Goal: Navigation & Orientation: Find specific page/section

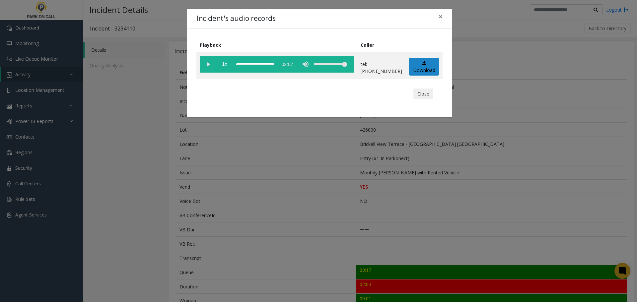
scroll to position [235, 0]
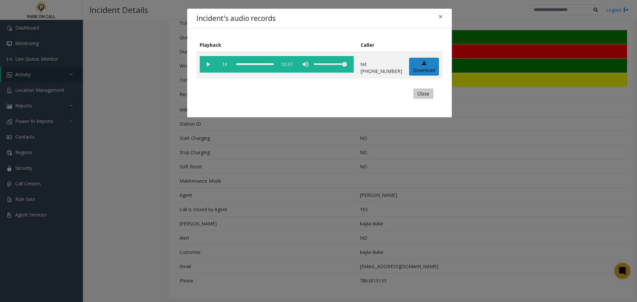
click at [422, 96] on button "Close" at bounding box center [424, 94] width 20 height 11
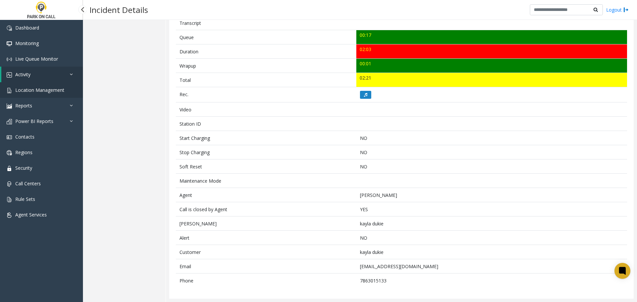
click at [33, 91] on span "Location Management" at bounding box center [39, 90] width 49 height 6
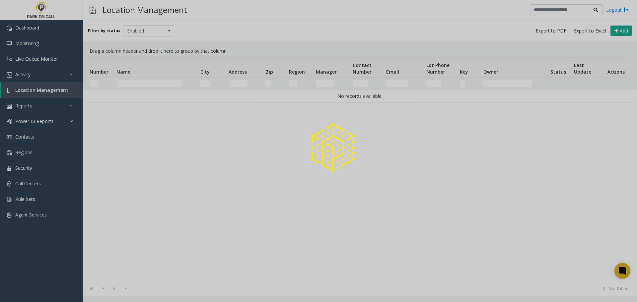
click at [152, 83] on div at bounding box center [318, 151] width 637 height 302
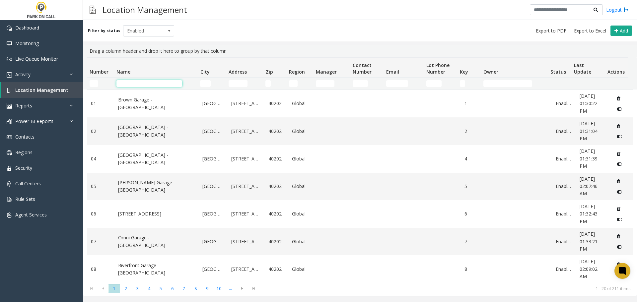
click at [163, 83] on input "Name Filter" at bounding box center [150, 83] width 66 height 7
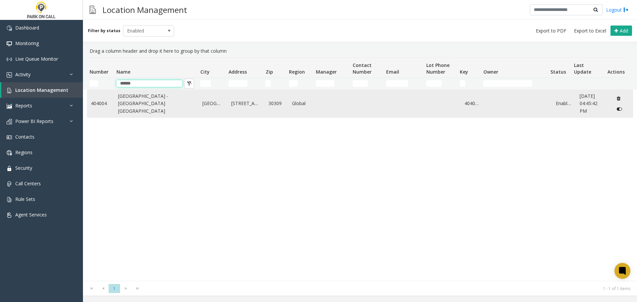
type input "******"
click at [137, 107] on link "[GEOGRAPHIC_DATA] - [GEOGRAPHIC_DATA] [GEOGRAPHIC_DATA]" at bounding box center [156, 104] width 77 height 22
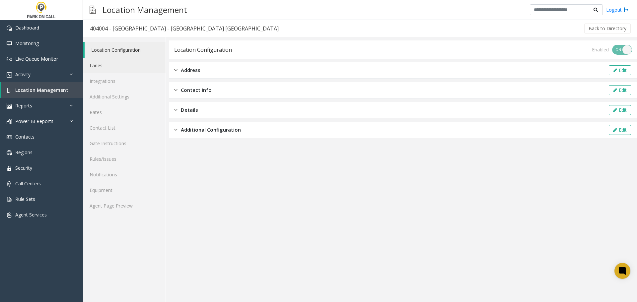
click at [105, 67] on link "Lanes" at bounding box center [124, 66] width 83 height 16
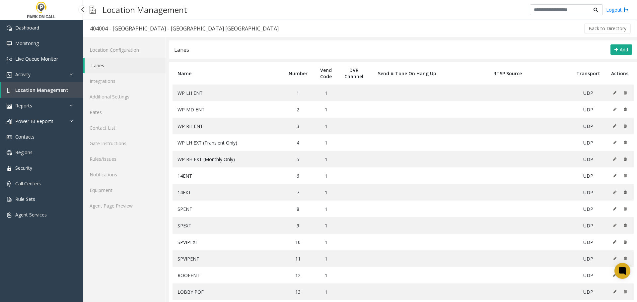
click at [36, 90] on span "Location Management" at bounding box center [41, 90] width 53 height 6
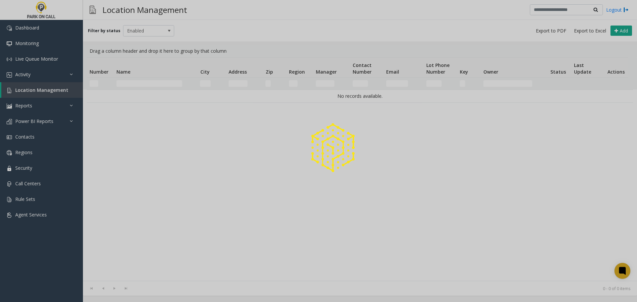
click at [150, 81] on div at bounding box center [318, 151] width 637 height 302
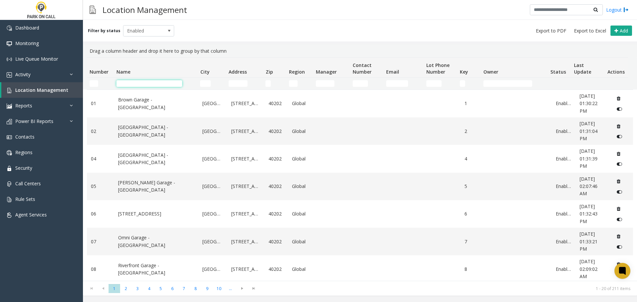
click at [150, 84] on input "Name Filter" at bounding box center [150, 83] width 66 height 7
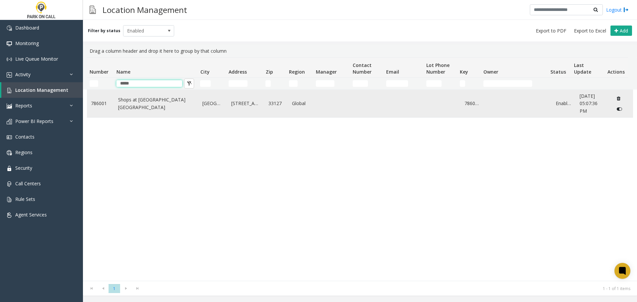
type input "*****"
click at [133, 101] on link "Shops at [GEOGRAPHIC_DATA] [GEOGRAPHIC_DATA]" at bounding box center [156, 103] width 77 height 15
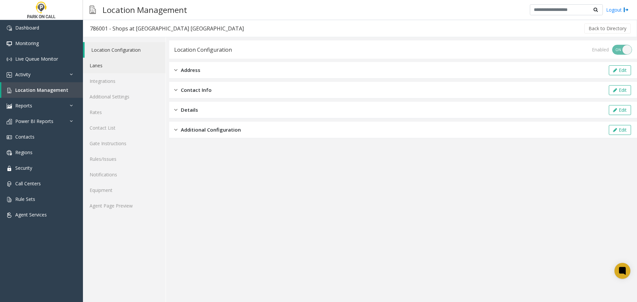
click at [105, 68] on link "Lanes" at bounding box center [124, 66] width 83 height 16
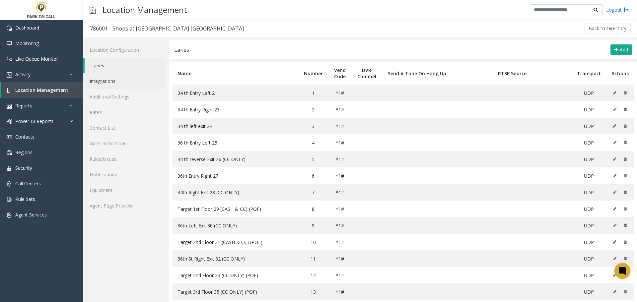
click at [106, 83] on link "Integrations" at bounding box center [124, 81] width 83 height 16
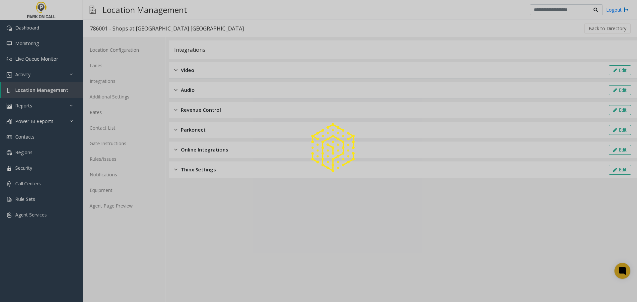
click at [102, 70] on div at bounding box center [318, 151] width 637 height 302
click at [100, 64] on div at bounding box center [318, 151] width 637 height 302
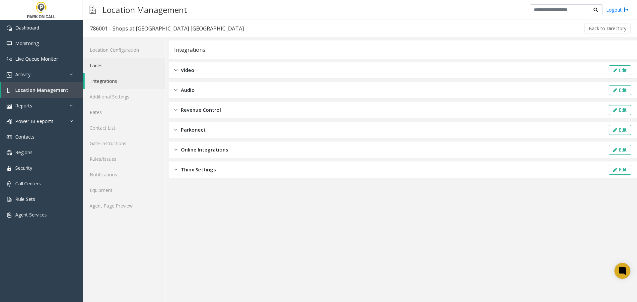
click at [99, 63] on link "Lanes" at bounding box center [124, 66] width 83 height 16
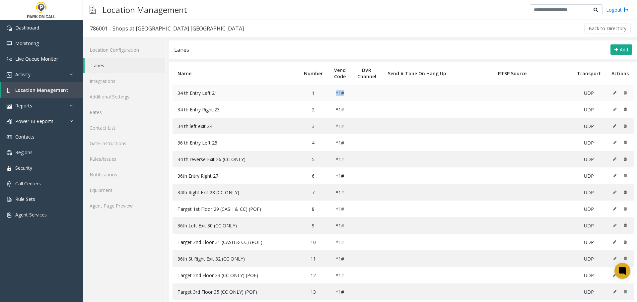
drag, startPoint x: 328, startPoint y: 93, endPoint x: 319, endPoint y: 94, distance: 9.0
click at [328, 94] on td "*1#" at bounding box center [340, 93] width 24 height 17
copy td "*1#"
click at [31, 43] on span "Monitoring" at bounding box center [27, 43] width 24 height 6
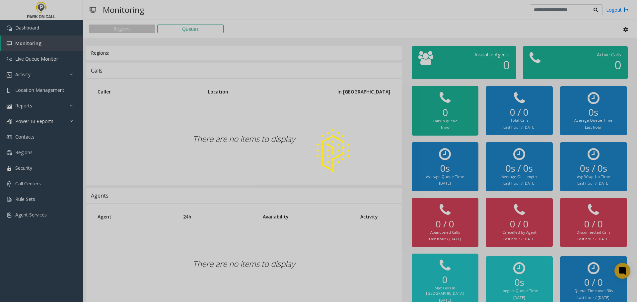
click at [37, 88] on div at bounding box center [318, 151] width 637 height 302
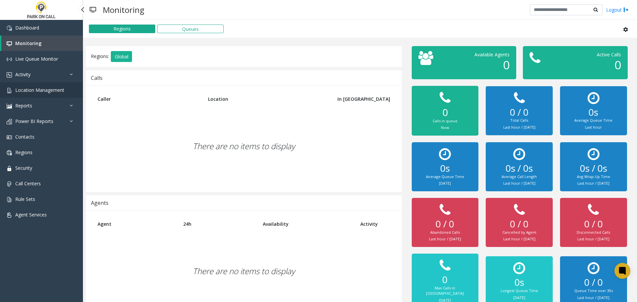
click at [37, 89] on span "Location Management" at bounding box center [39, 90] width 49 height 6
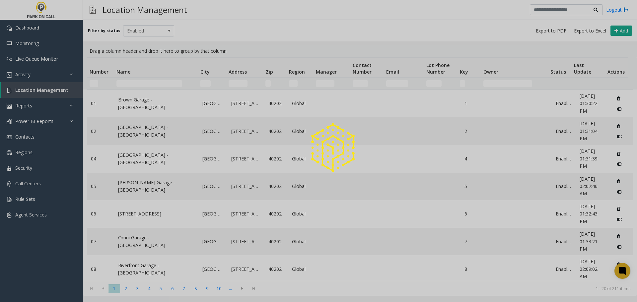
click at [161, 84] on div at bounding box center [318, 151] width 637 height 302
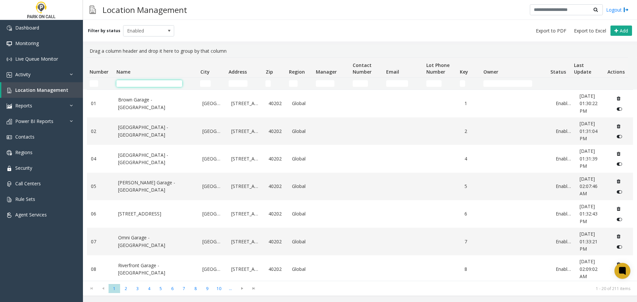
click at [160, 82] on input "Name Filter" at bounding box center [150, 83] width 66 height 7
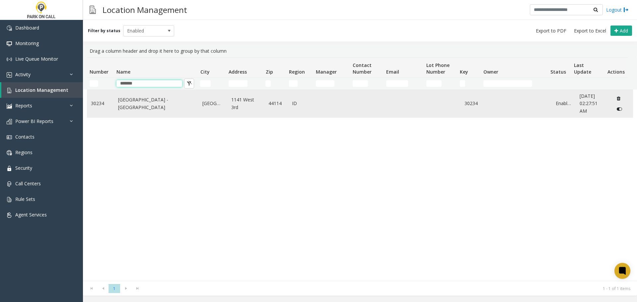
type input "*******"
click at [130, 101] on link "[GEOGRAPHIC_DATA] - [GEOGRAPHIC_DATA]" at bounding box center [156, 103] width 77 height 15
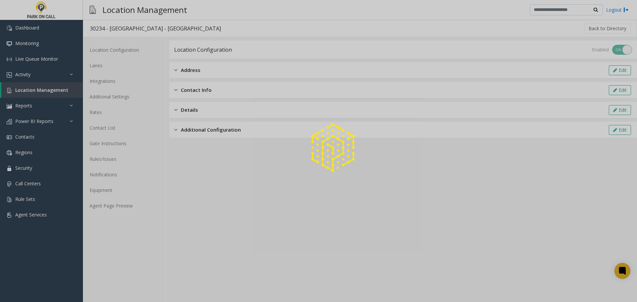
click at [102, 79] on div at bounding box center [318, 151] width 637 height 302
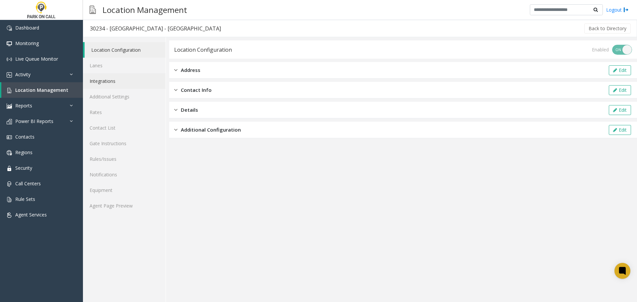
click at [102, 79] on link "Integrations" at bounding box center [124, 81] width 83 height 16
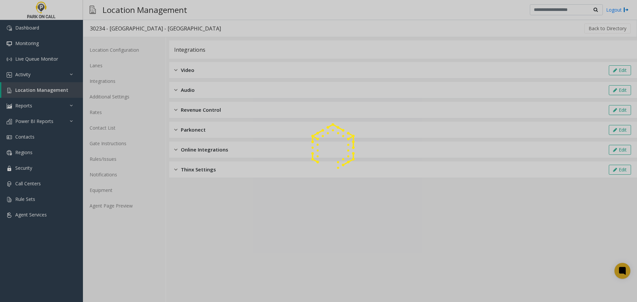
click at [98, 64] on div at bounding box center [318, 151] width 637 height 302
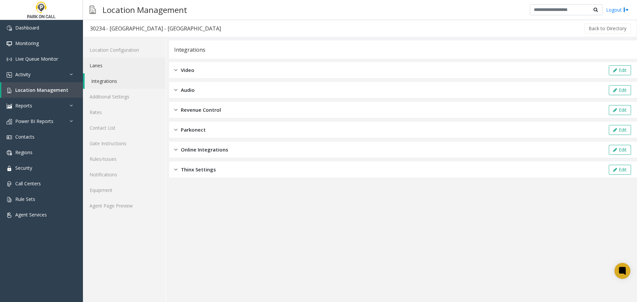
click at [98, 64] on link "Lanes" at bounding box center [124, 66] width 83 height 16
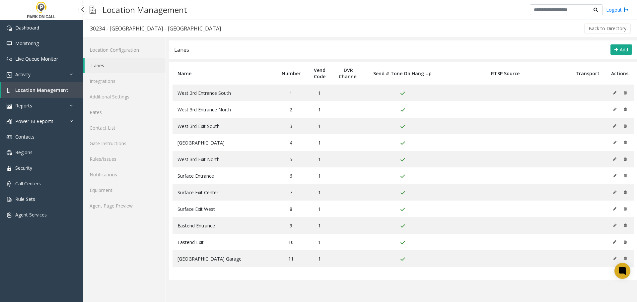
click at [41, 91] on span "Location Management" at bounding box center [41, 90] width 53 height 6
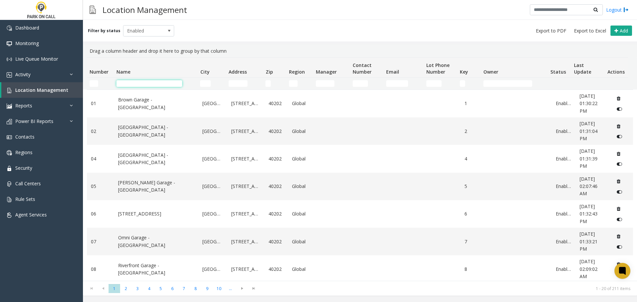
click at [157, 83] on input "Name Filter" at bounding box center [150, 83] width 66 height 7
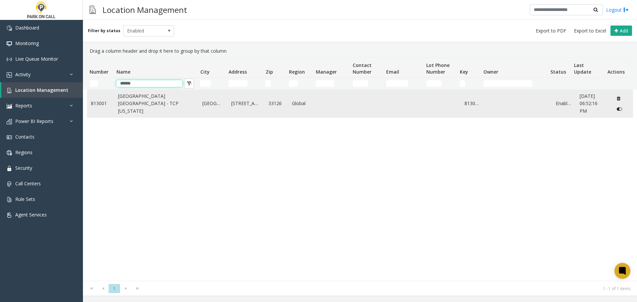
type input "******"
click at [147, 107] on link "[GEOGRAPHIC_DATA] [GEOGRAPHIC_DATA] - TCP [US_STATE]" at bounding box center [156, 104] width 77 height 22
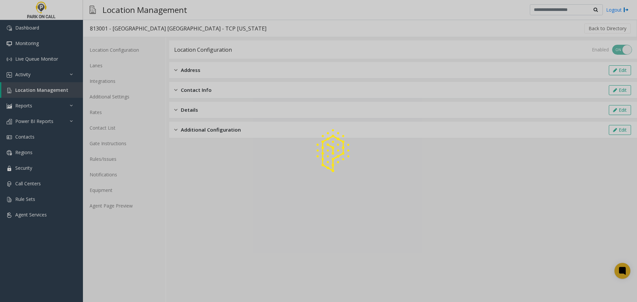
click at [99, 66] on div at bounding box center [318, 151] width 637 height 302
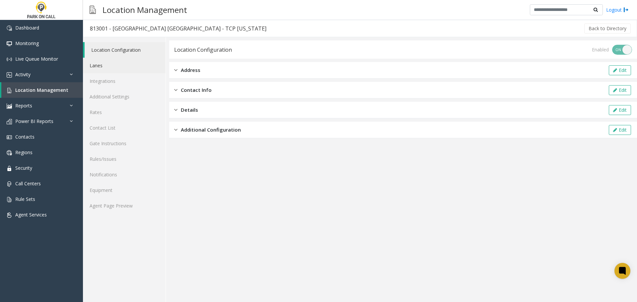
click at [99, 66] on link "Lanes" at bounding box center [124, 66] width 83 height 16
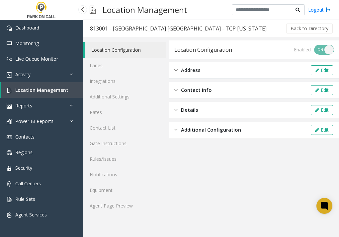
click at [48, 88] on link "Location Management" at bounding box center [42, 90] width 82 height 16
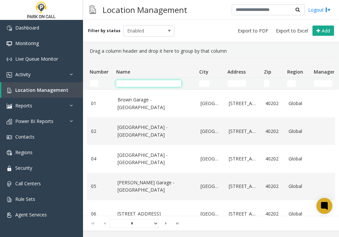
click at [143, 85] on input "Name Filter" at bounding box center [148, 83] width 65 height 7
click at [145, 80] on td "Name Filter" at bounding box center [155, 84] width 83 height 12
click at [145, 82] on input "Name Filter" at bounding box center [148, 83] width 65 height 7
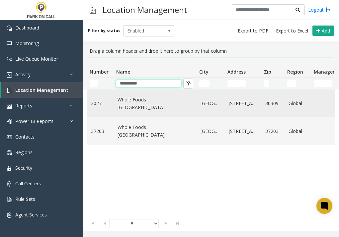
type input "**********"
click at [160, 103] on link "Whole Foods [GEOGRAPHIC_DATA]" at bounding box center [154, 103] width 75 height 15
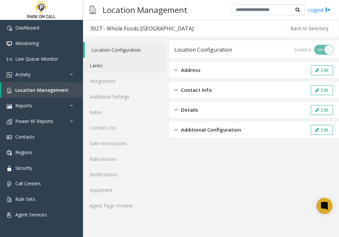
click at [103, 64] on link "Lanes" at bounding box center [124, 66] width 83 height 16
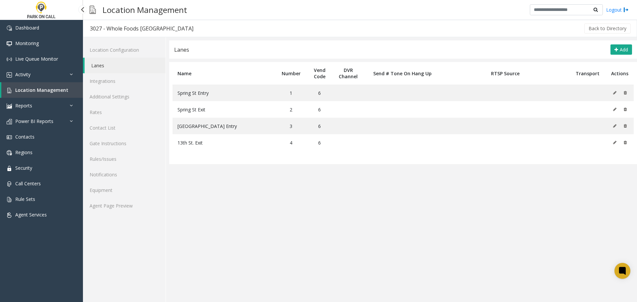
click at [37, 89] on span "Location Management" at bounding box center [41, 90] width 53 height 6
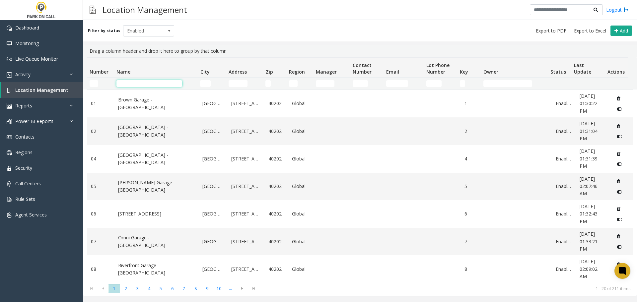
click at [132, 83] on input "Name Filter" at bounding box center [150, 83] width 66 height 7
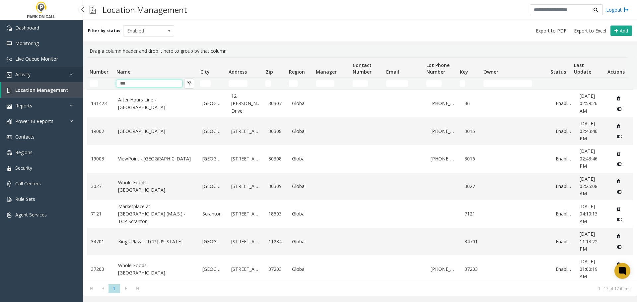
drag, startPoint x: 141, startPoint y: 83, endPoint x: 64, endPoint y: 78, distance: 77.8
click at [63, 81] on app-root "Dashboard Monitoring Live Queue Monitor Activity Daily Activity Lane Activity A…" at bounding box center [318, 151] width 637 height 302
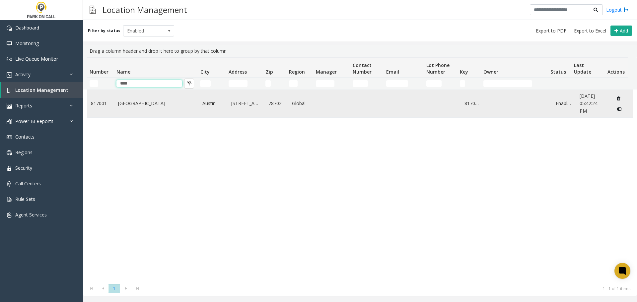
type input "****"
click at [132, 102] on link "[GEOGRAPHIC_DATA]" at bounding box center [156, 103] width 77 height 7
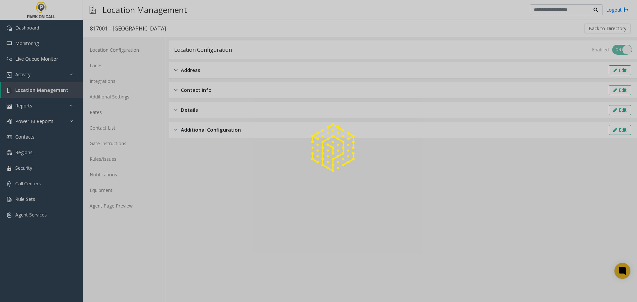
click at [100, 65] on div at bounding box center [318, 151] width 637 height 302
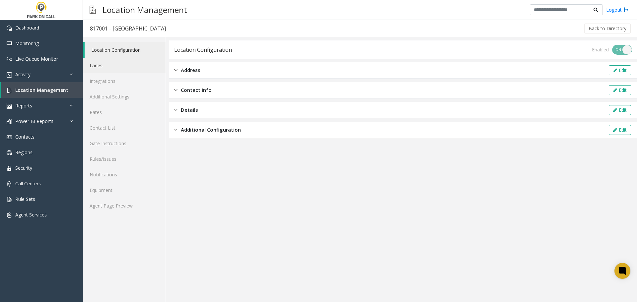
click at [100, 65] on link "Lanes" at bounding box center [124, 66] width 83 height 16
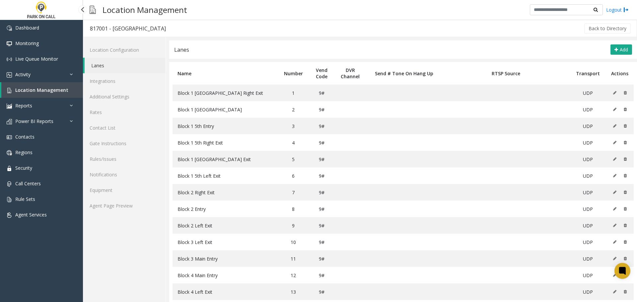
click at [39, 92] on span "Location Management" at bounding box center [41, 90] width 53 height 6
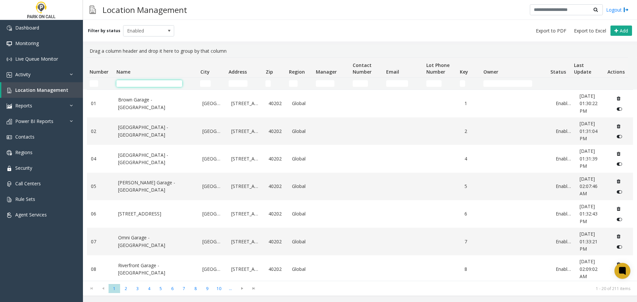
click at [158, 84] on input "Name Filter" at bounding box center [150, 83] width 66 height 7
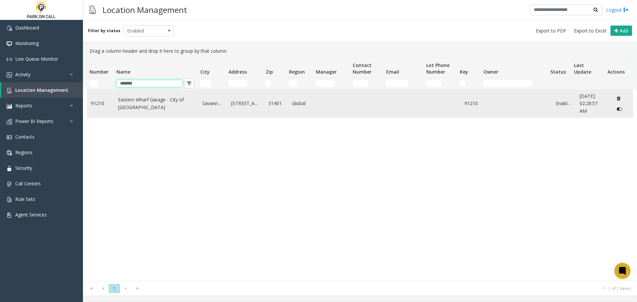
type input "*******"
click at [169, 111] on link "Eastern Wharf Garage - City of [GEOGRAPHIC_DATA]" at bounding box center [156, 103] width 77 height 15
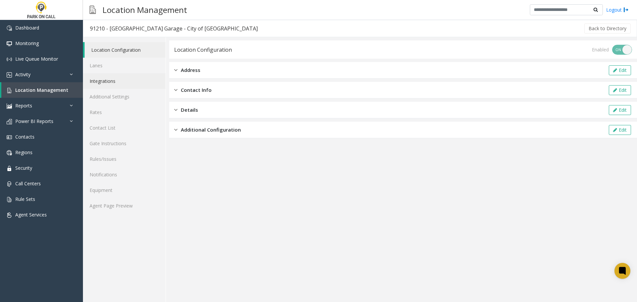
click at [104, 82] on link "Integrations" at bounding box center [124, 81] width 83 height 16
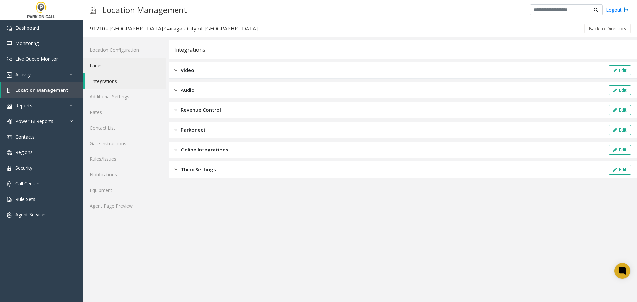
click at [94, 62] on link "Lanes" at bounding box center [124, 66] width 83 height 16
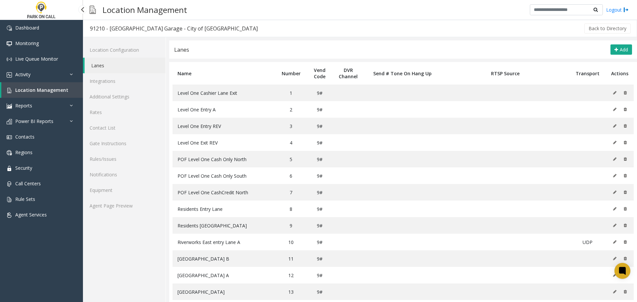
click at [44, 91] on span "Location Management" at bounding box center [41, 90] width 53 height 6
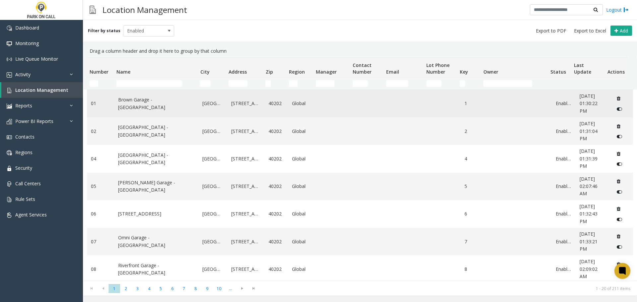
click at [146, 104] on link "Brown Garage - [GEOGRAPHIC_DATA]" at bounding box center [156, 103] width 77 height 15
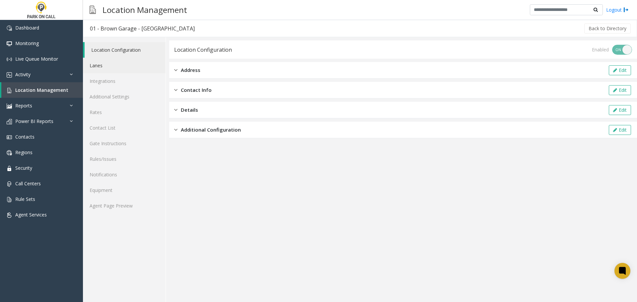
click at [98, 65] on link "Lanes" at bounding box center [124, 66] width 83 height 16
